Goal: Information Seeking & Learning: Learn about a topic

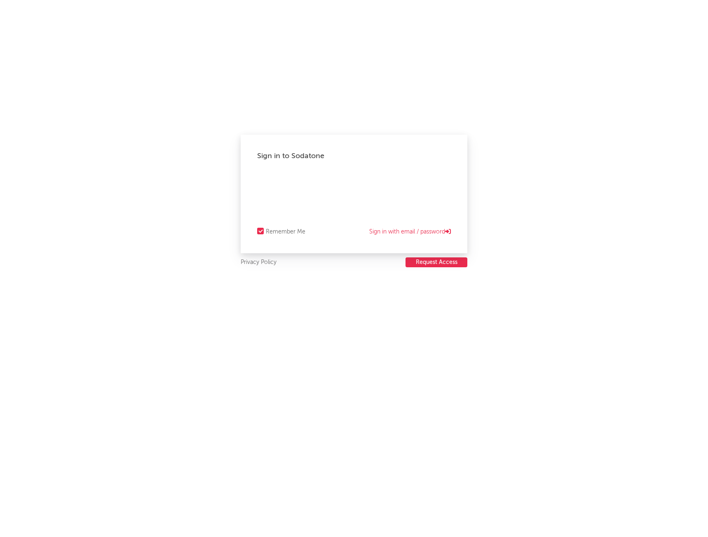
select select "recorded_music"
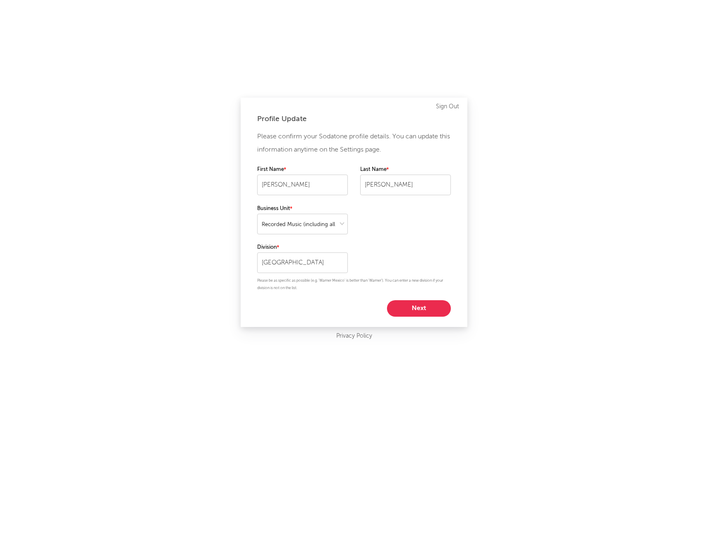
click at [430, 310] on button "Next" at bounding box center [419, 308] width 64 height 16
select select "marketing"
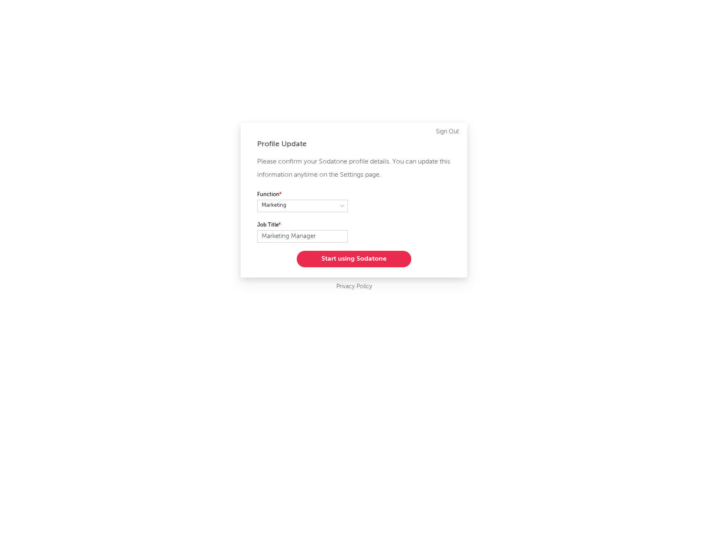
click at [379, 264] on button "Start using Sodatone" at bounding box center [354, 259] width 114 height 16
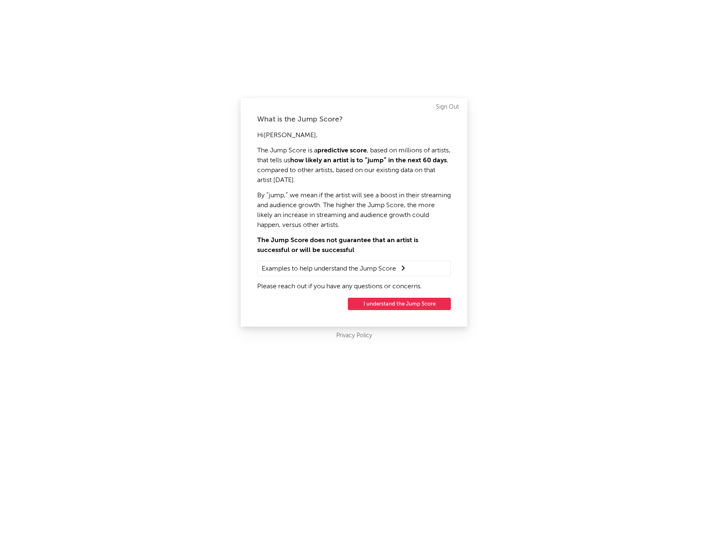
click at [425, 307] on button "I understand the Jump Score" at bounding box center [399, 304] width 103 height 12
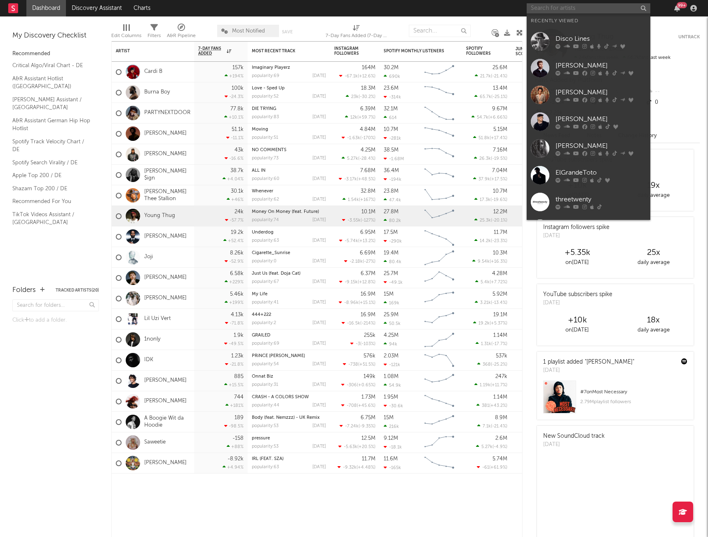
click at [562, 13] on input "text" at bounding box center [588, 8] width 124 height 10
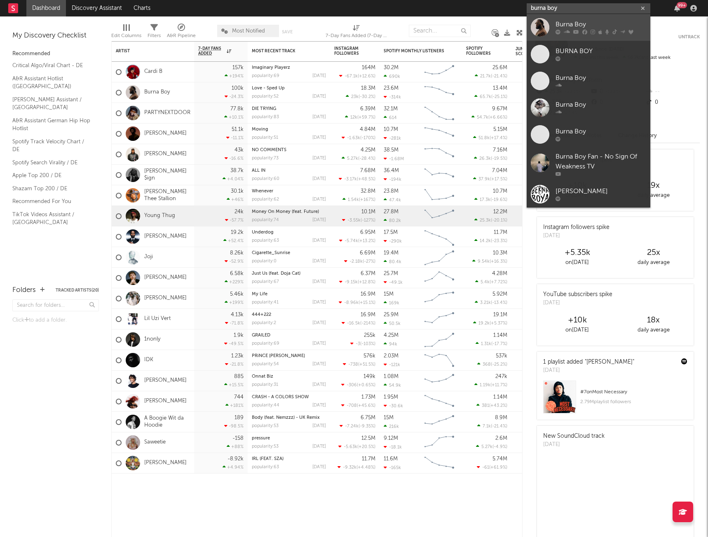
type input "burna boy"
click at [540, 31] on div at bounding box center [539, 27] width 19 height 19
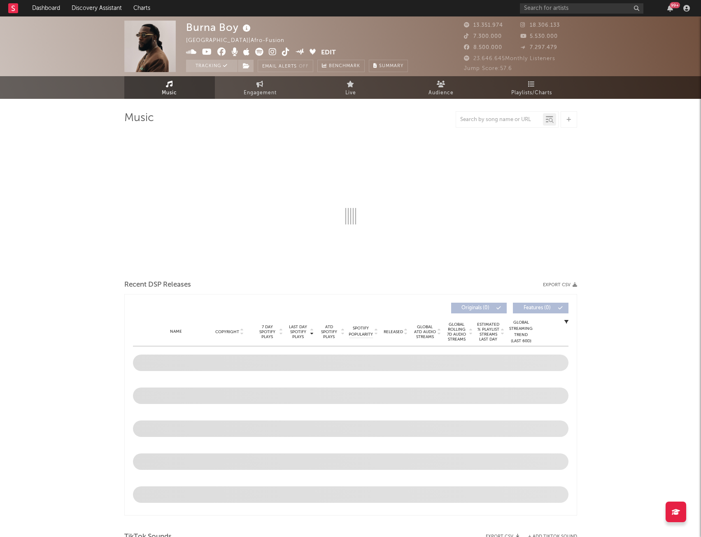
select select "6m"
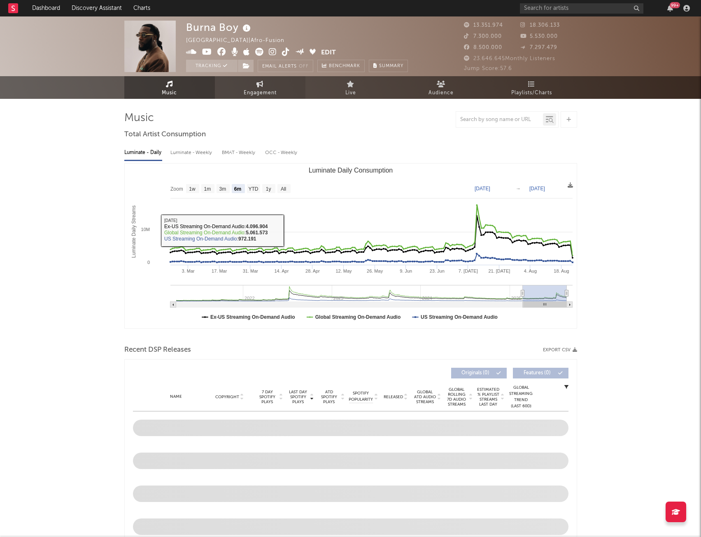
click at [264, 82] on link "Engagement" at bounding box center [260, 87] width 91 height 23
select select "1w"
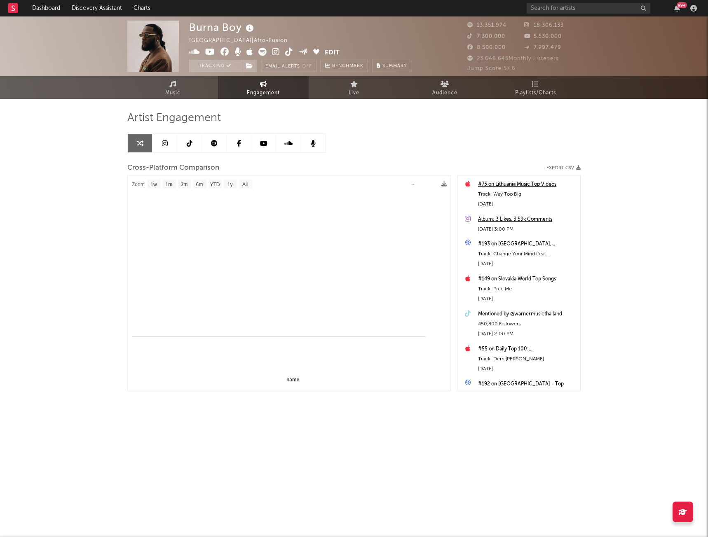
select select "1m"
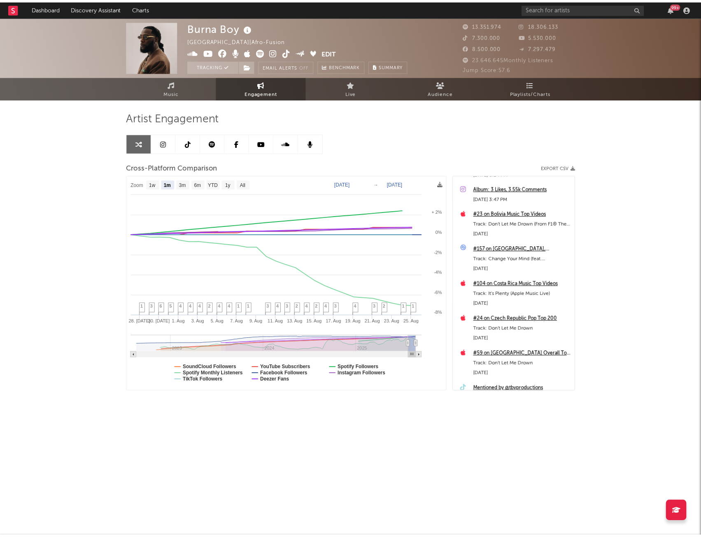
scroll to position [395, 0]
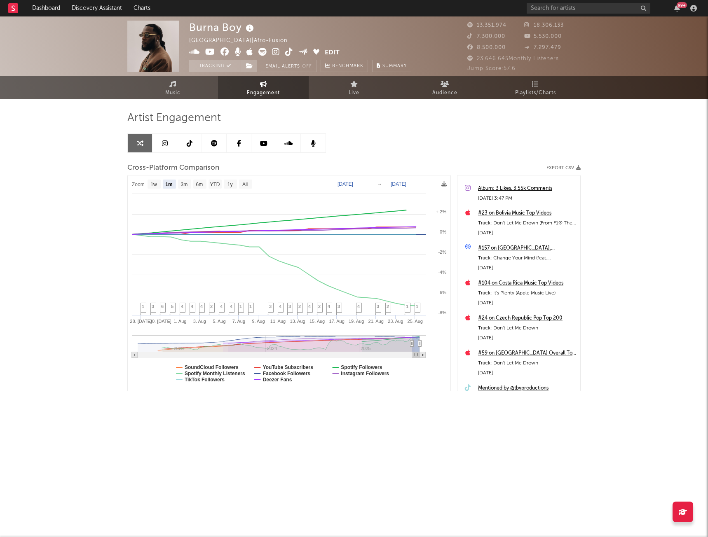
click at [178, 144] on link at bounding box center [189, 143] width 25 height 19
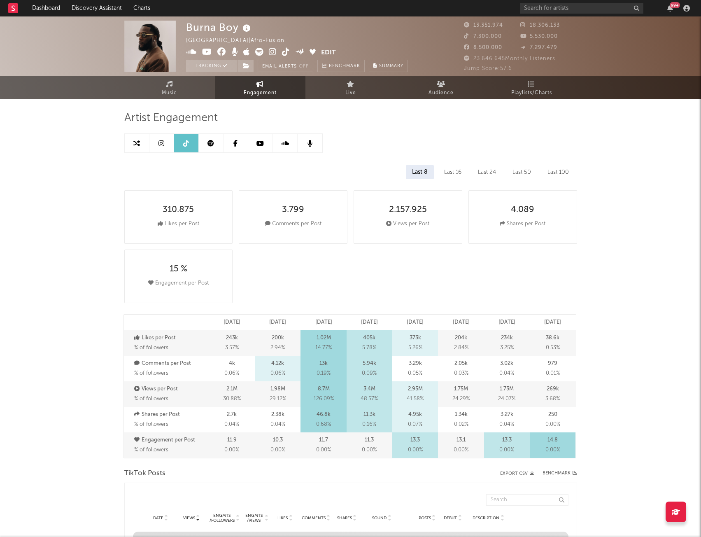
select select "6m"
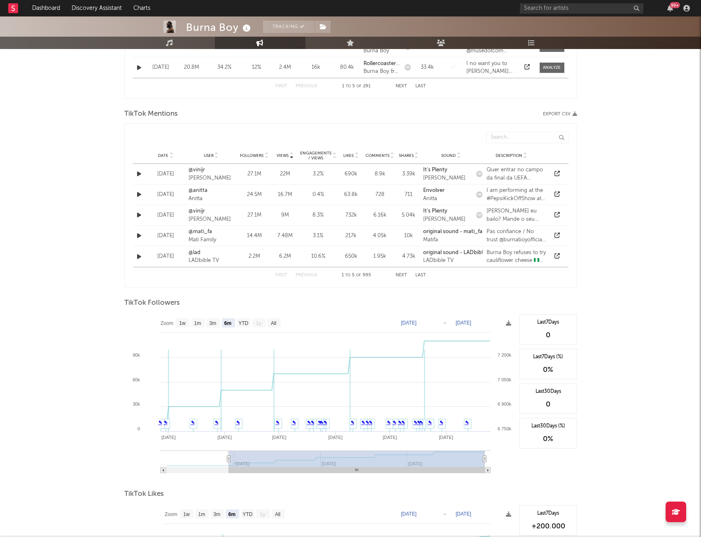
scroll to position [577, 0]
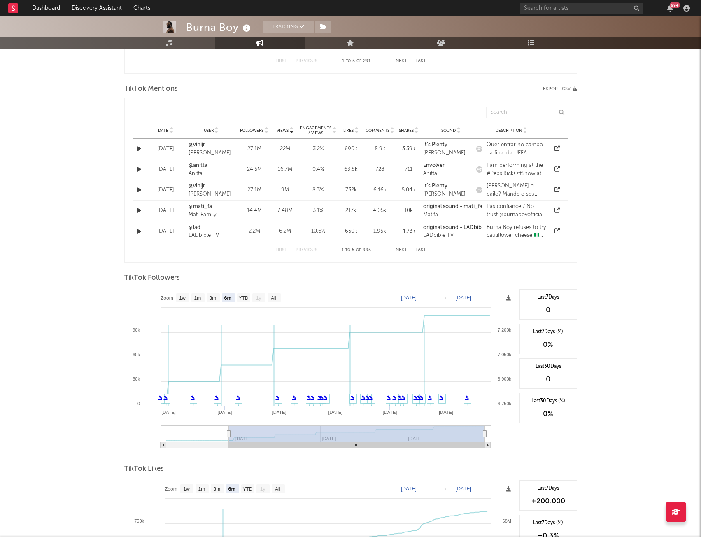
click at [60, 327] on div "Burna Boy Tracking Nigeria | Afro-fusion Edit Tracking Email Alerts Off Benchma…" at bounding box center [350, 71] width 701 height 1263
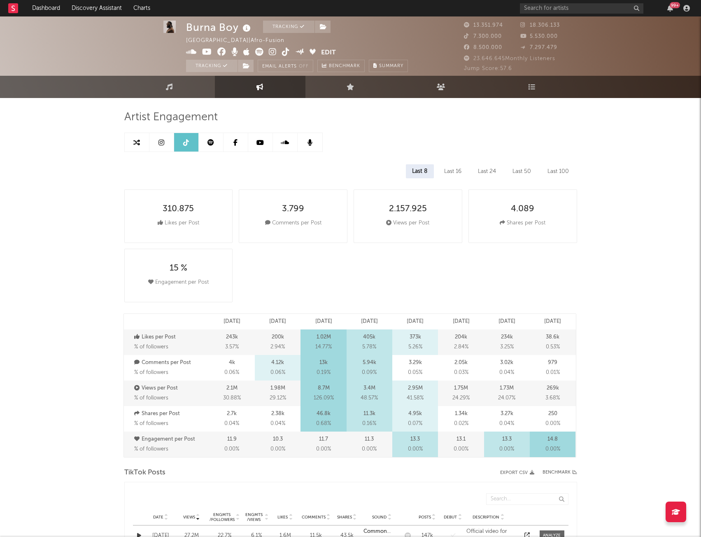
scroll to position [0, 0]
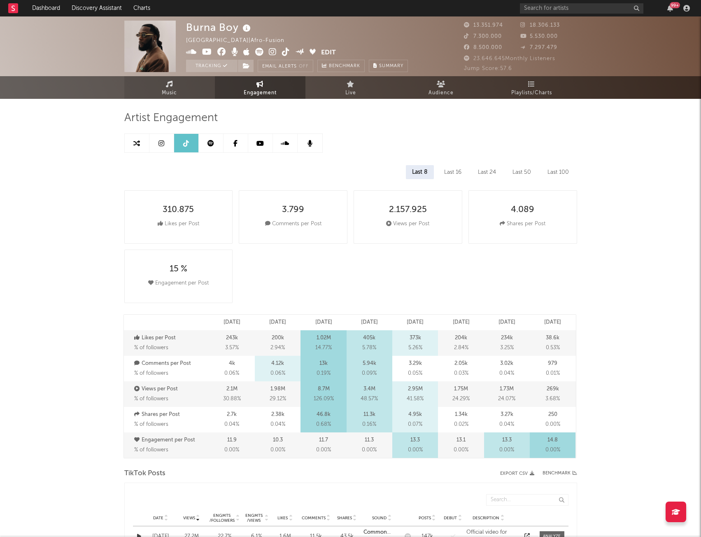
click at [185, 83] on link "Music" at bounding box center [169, 87] width 91 height 23
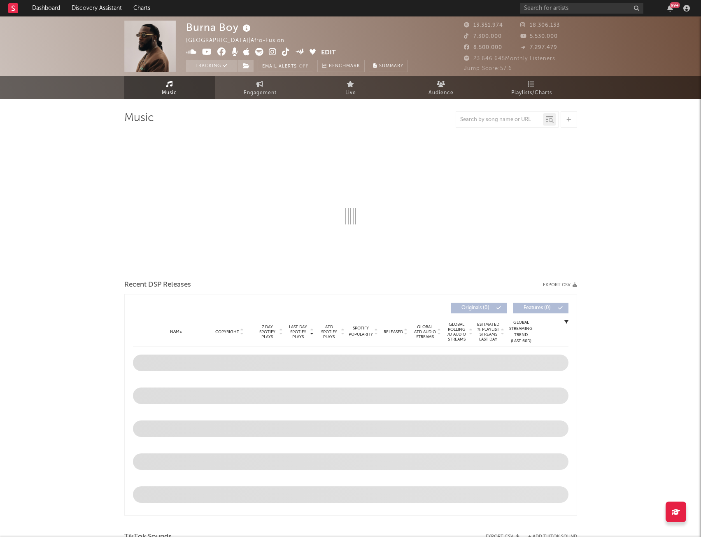
select select "6m"
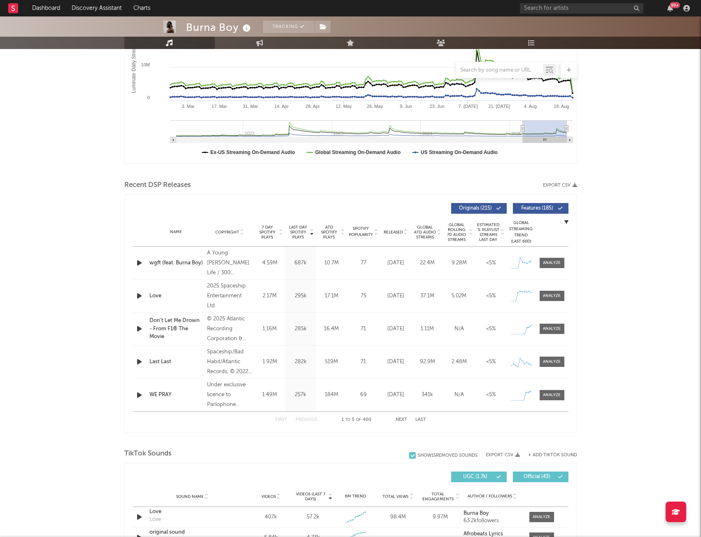
scroll to position [412, 0]
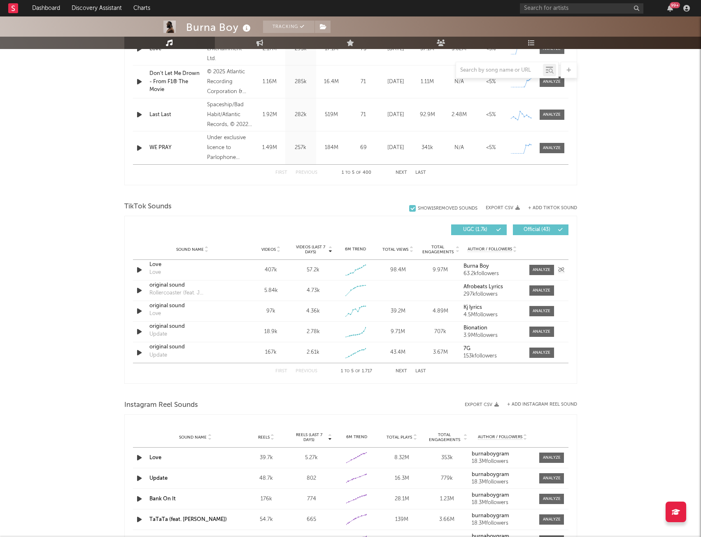
click at [200, 274] on div "Love Love" at bounding box center [192, 270] width 86 height 19
click at [543, 270] on div at bounding box center [542, 270] width 18 height 6
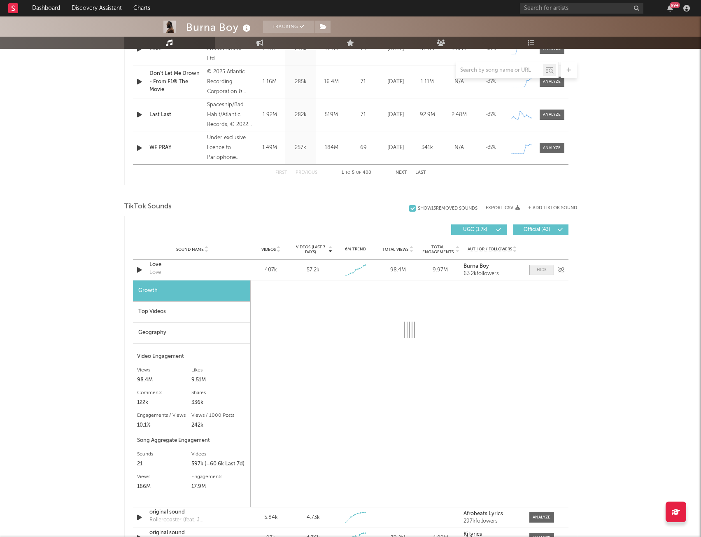
select select "1w"
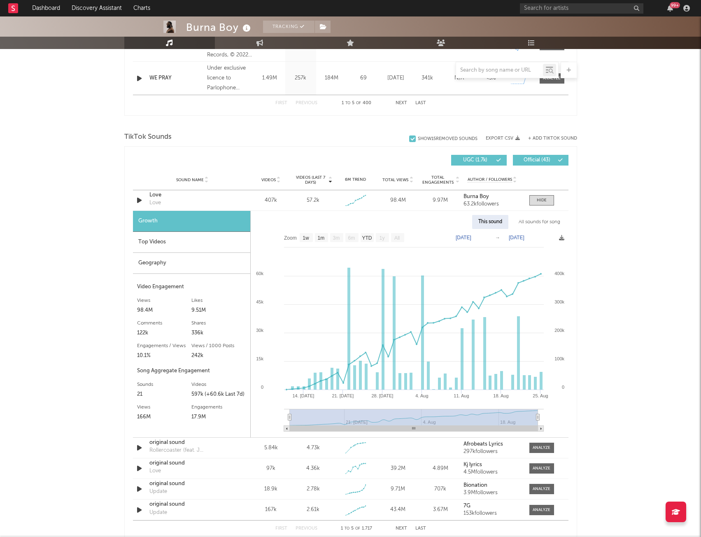
scroll to position [494, 0]
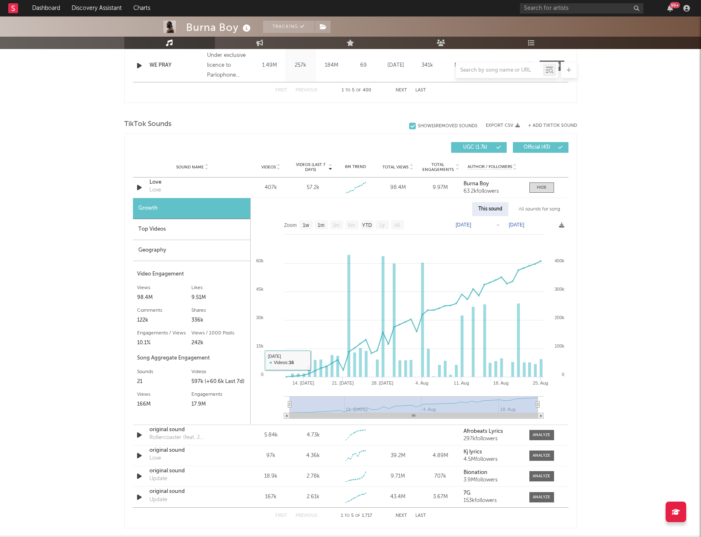
click at [231, 250] on div "Geography" at bounding box center [191, 250] width 117 height 21
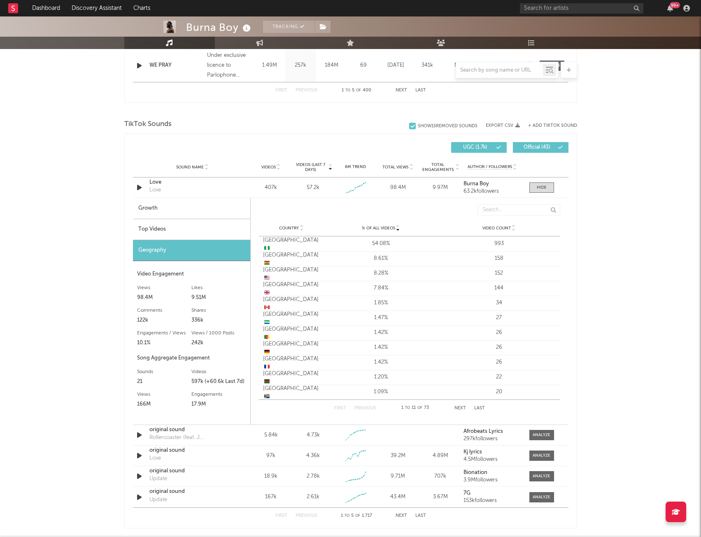
click at [172, 213] on div "Growth" at bounding box center [191, 208] width 117 height 21
select select "1w"
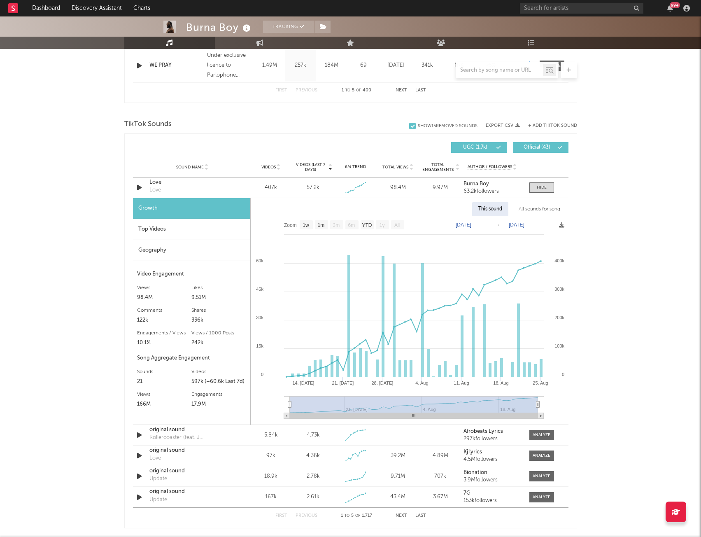
drag, startPoint x: 477, startPoint y: 416, endPoint x: 318, endPoint y: 412, distance: 158.2
click at [318, 412] on icon "Created with Highcharts 10.3.3 14. Jul 21. Jul 28. Jul 4. Aug 11. Aug 18. Aug 2…" at bounding box center [410, 320] width 318 height 208
click at [169, 243] on div "Geography" at bounding box center [191, 250] width 117 height 21
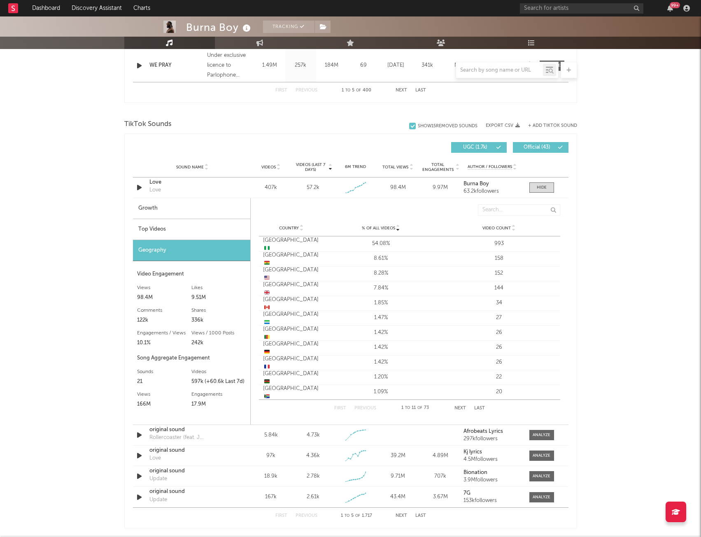
click at [168, 239] on div "Top Videos" at bounding box center [191, 229] width 117 height 21
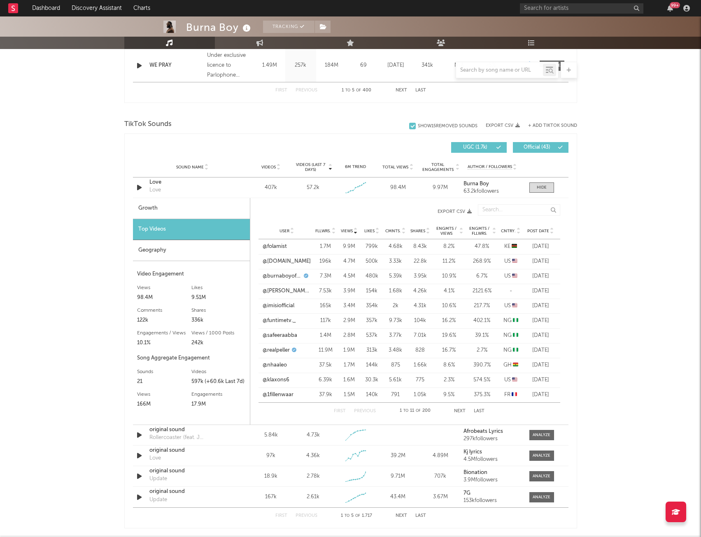
click at [390, 275] on div "5.39k" at bounding box center [395, 276] width 21 height 8
click at [448, 280] on div "10.9 %" at bounding box center [449, 276] width 29 height 8
click at [279, 306] on link "@imisiofficial" at bounding box center [279, 306] width 32 height 8
click at [284, 249] on link "@folamist" at bounding box center [275, 247] width 24 height 8
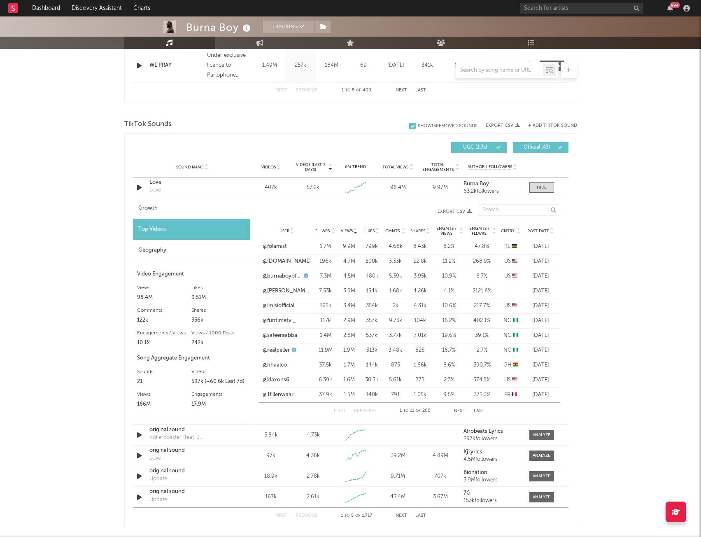
click at [311, 265] on div "@blond.in.car" at bounding box center [287, 261] width 49 height 8
click at [298, 264] on div "@blond.in.car" at bounding box center [287, 261] width 49 height 8
click at [294, 262] on link "@blond.in.car" at bounding box center [287, 261] width 48 height 8
click at [285, 276] on link "@burnaboyofficial" at bounding box center [282, 276] width 39 height 8
click at [287, 293] on link "@reuben.marble.ent" at bounding box center [287, 291] width 49 height 8
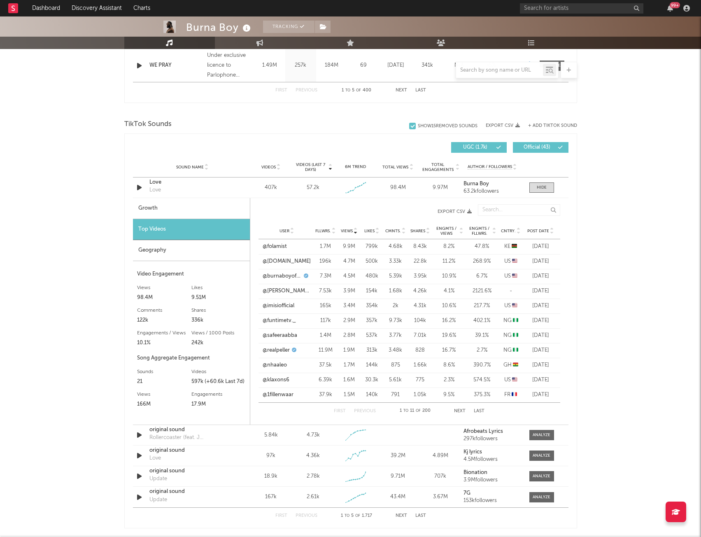
click at [455, 411] on button "Next" at bounding box center [460, 411] width 12 height 5
click at [279, 320] on link "@dennismik" at bounding box center [278, 321] width 30 height 8
click at [459, 412] on button "Next" at bounding box center [460, 411] width 12 height 5
click at [459, 411] on button "Next" at bounding box center [460, 411] width 12 height 5
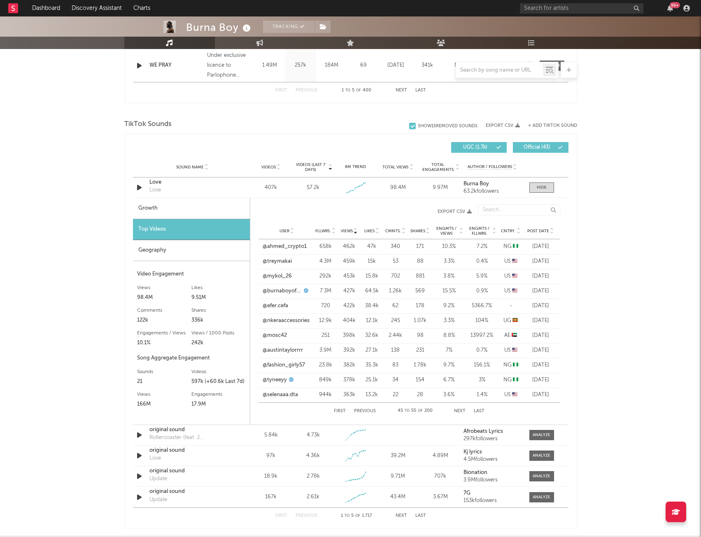
click at [459, 411] on button "Next" at bounding box center [460, 411] width 12 height 5
